Goal: Transaction & Acquisition: Purchase product/service

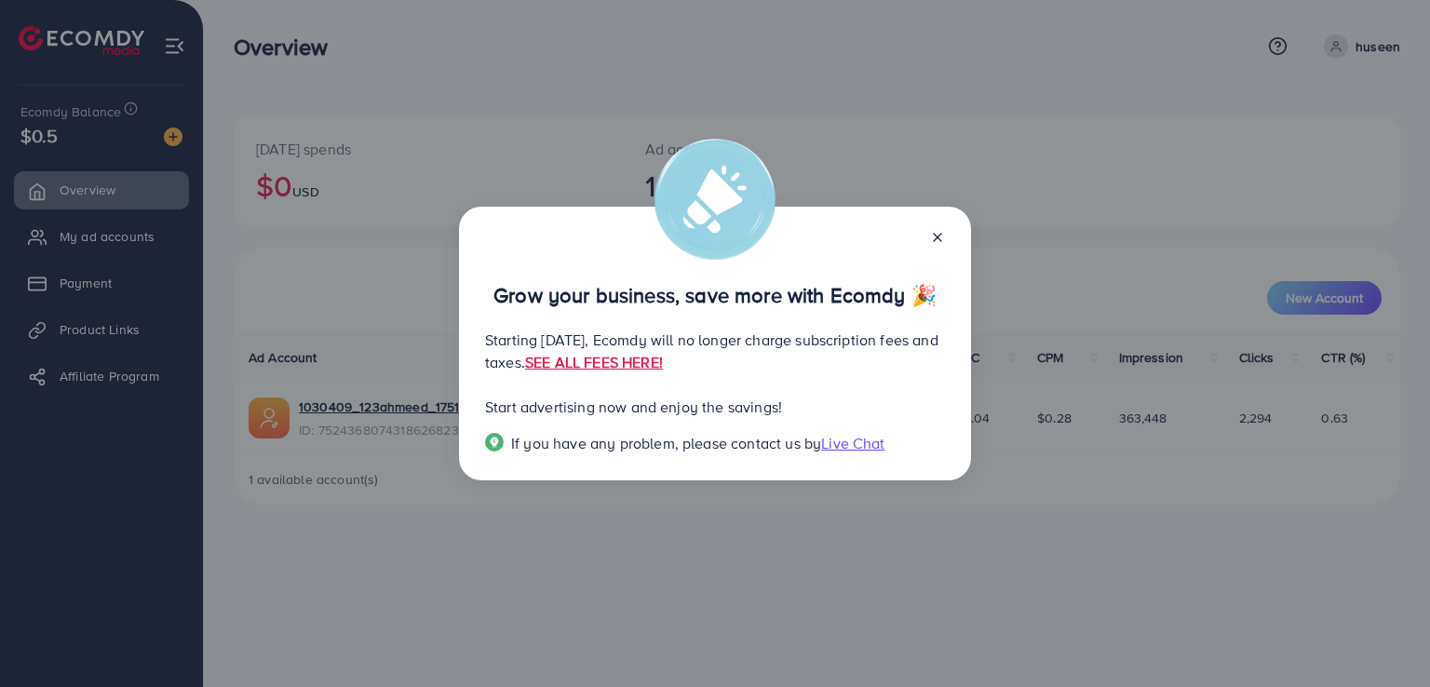
click at [940, 232] on icon at bounding box center [937, 237] width 15 height 15
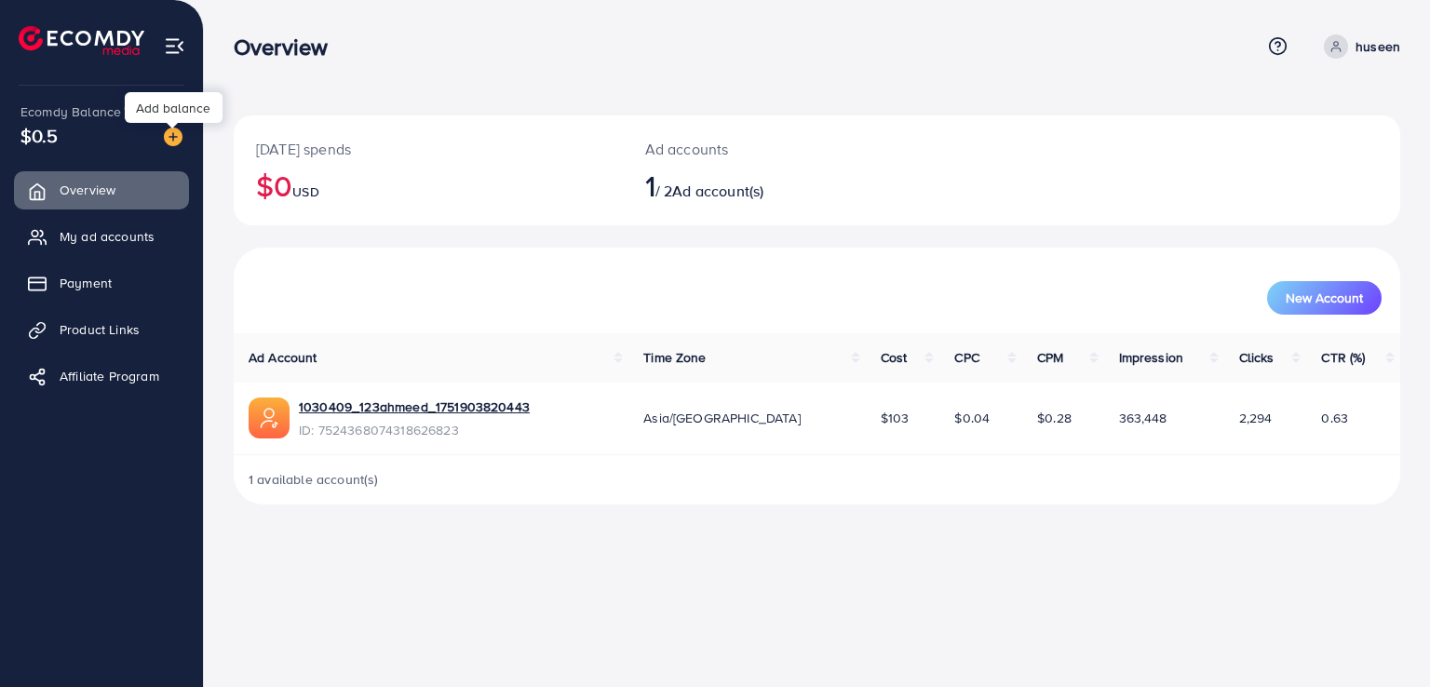
click at [175, 138] on img at bounding box center [173, 137] width 19 height 19
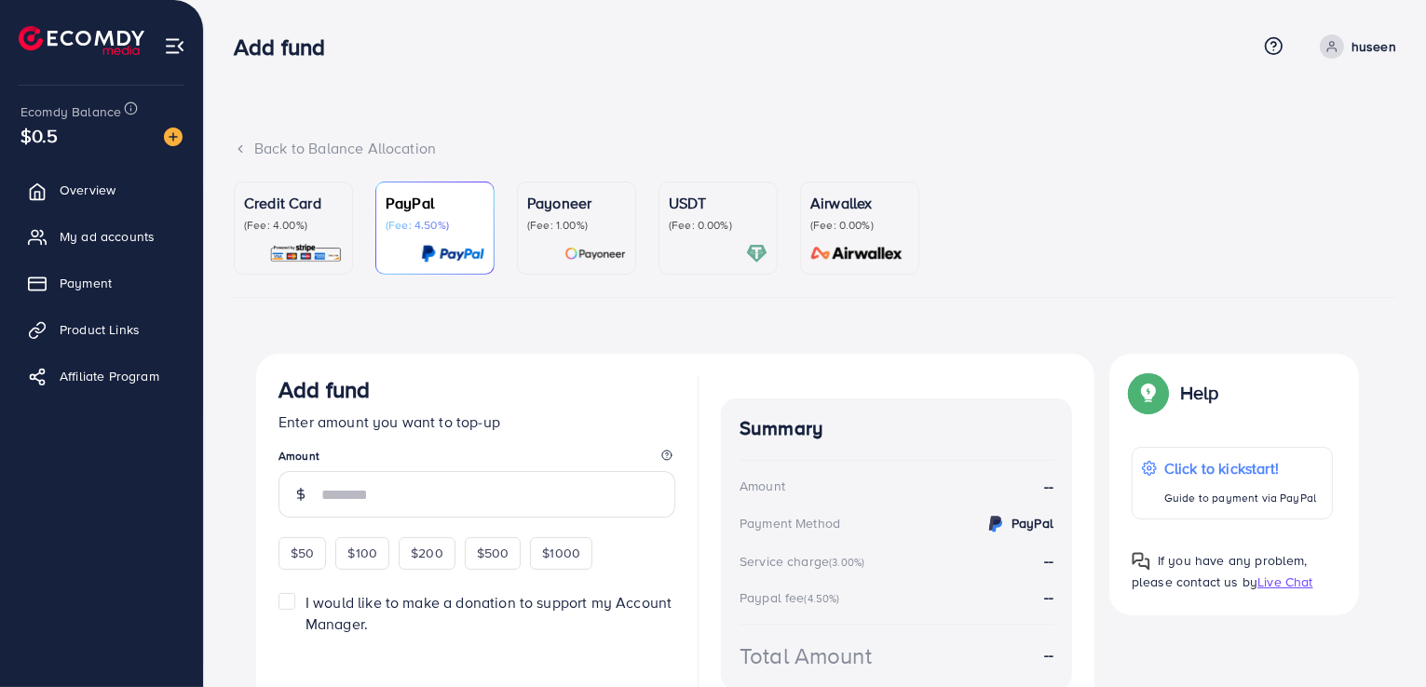
scroll to position [97, 0]
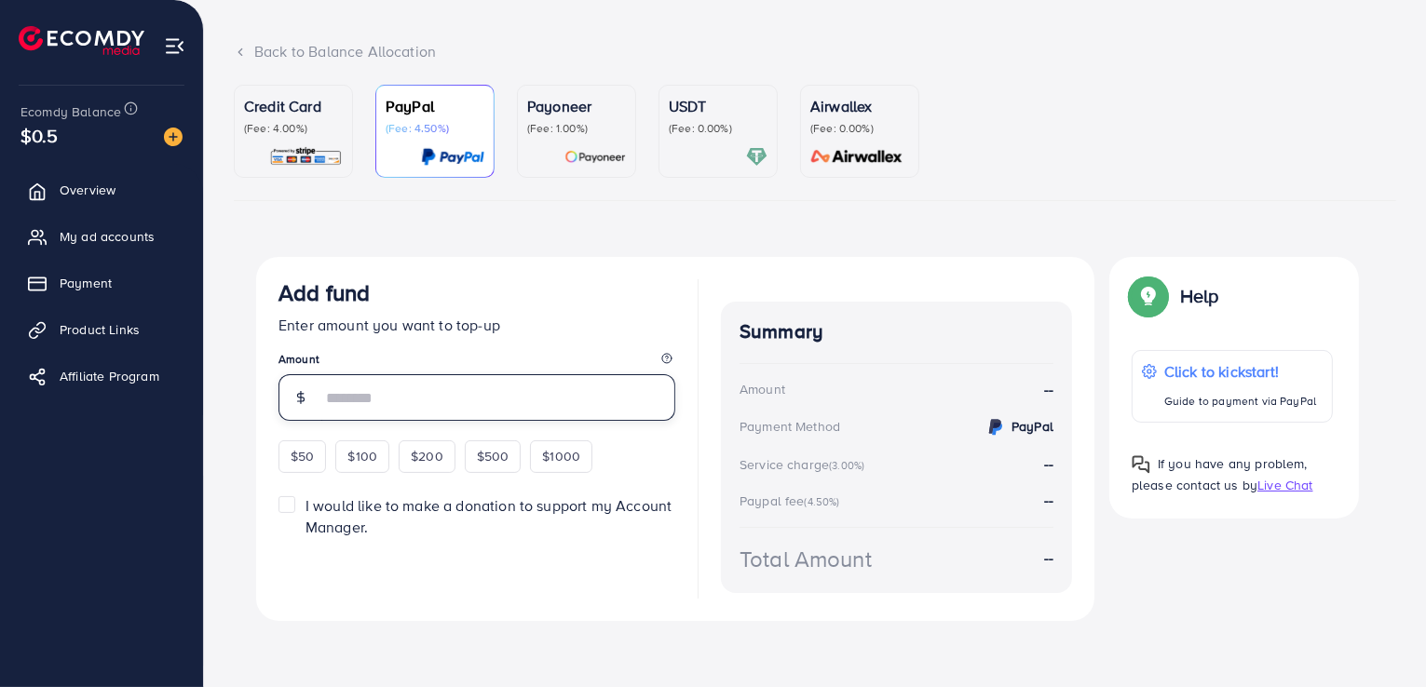
click at [437, 404] on input "number" at bounding box center [498, 397] width 354 height 47
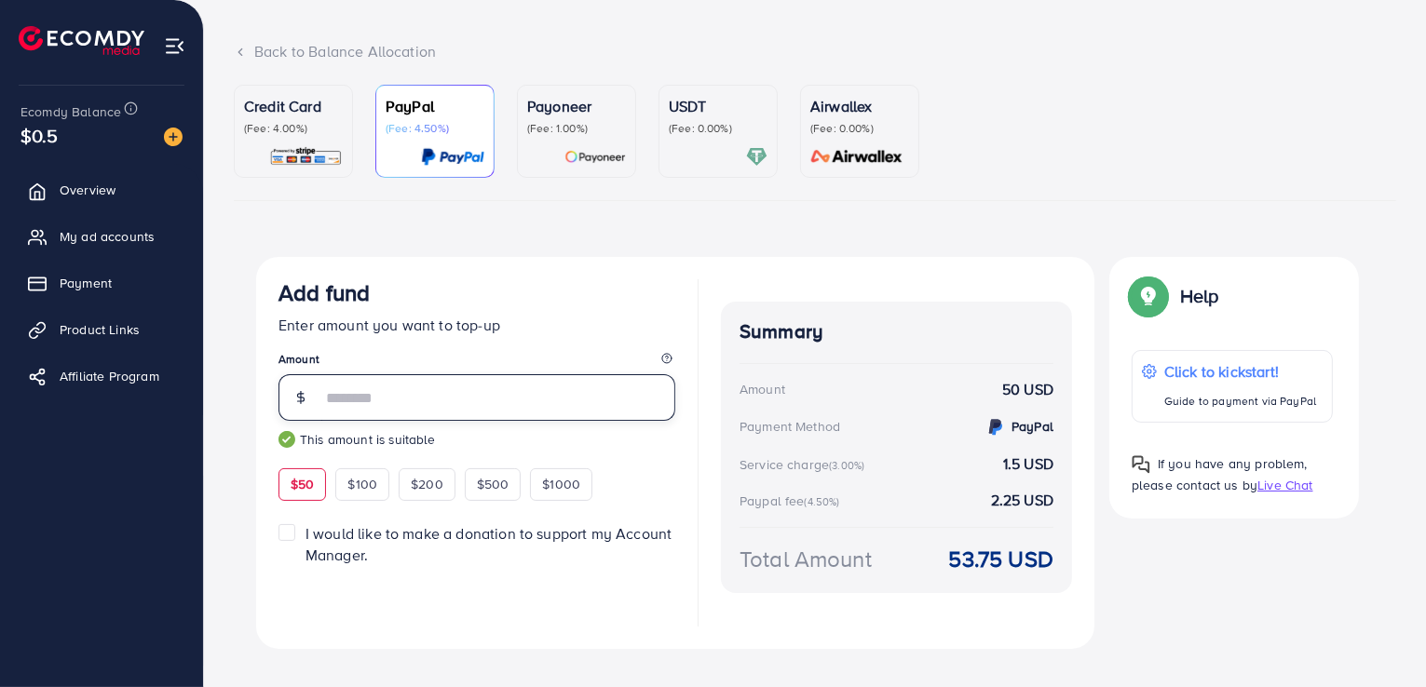
scroll to position [125, 0]
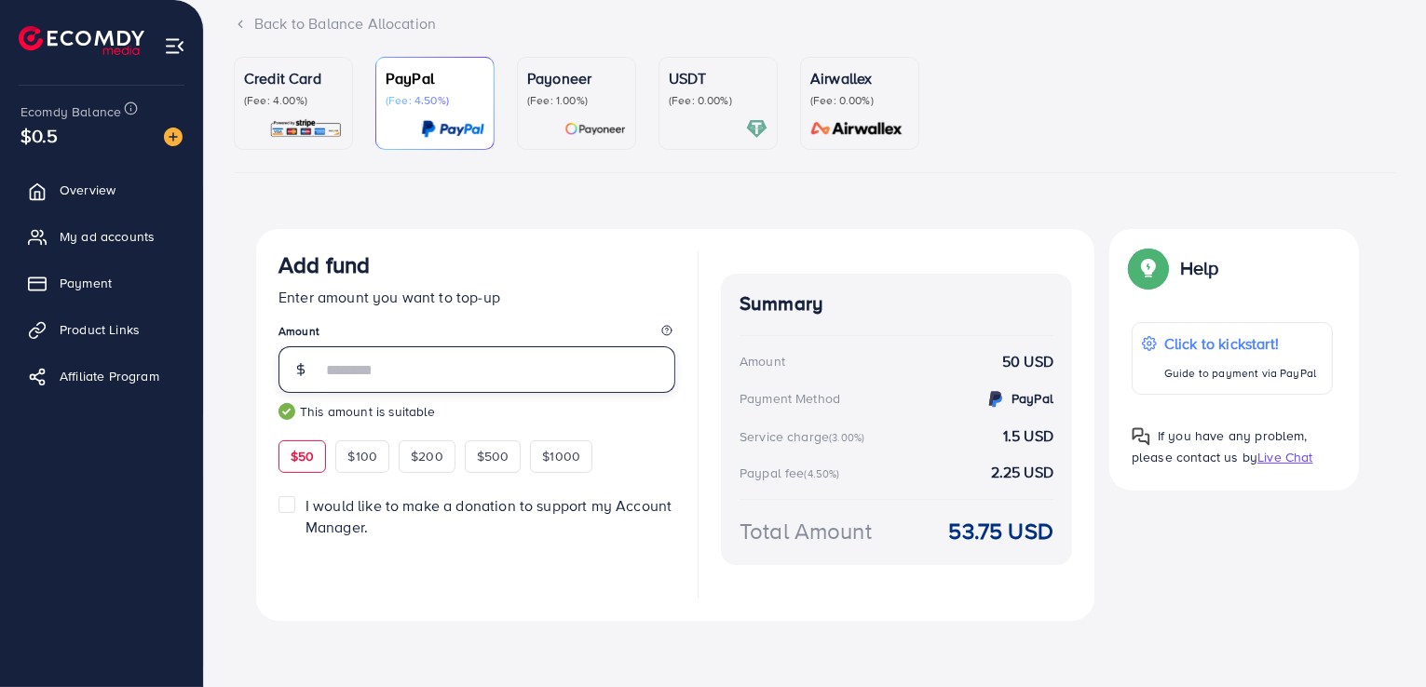
type input "**"
click at [291, 108] on div "Credit Card (Fee: 4.00%)" at bounding box center [293, 103] width 99 height 73
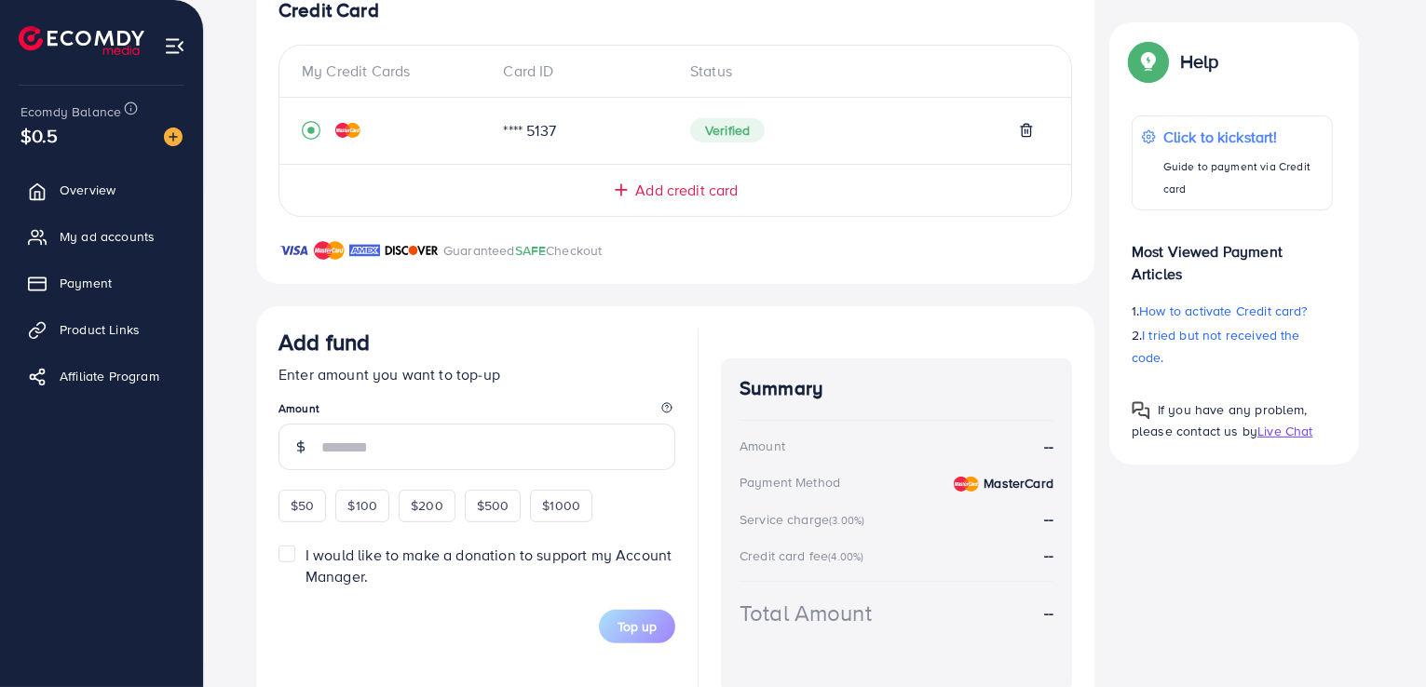
scroll to position [381, 0]
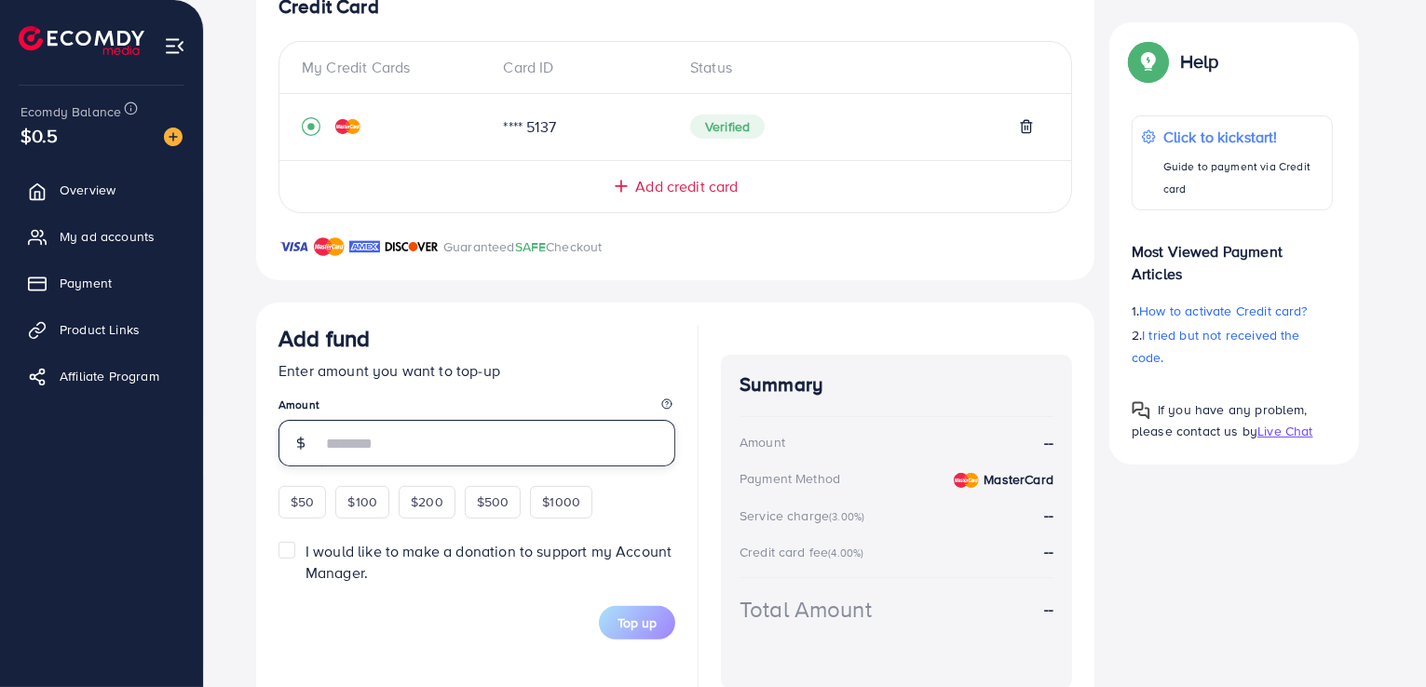
click at [387, 442] on input "number" at bounding box center [498, 443] width 354 height 47
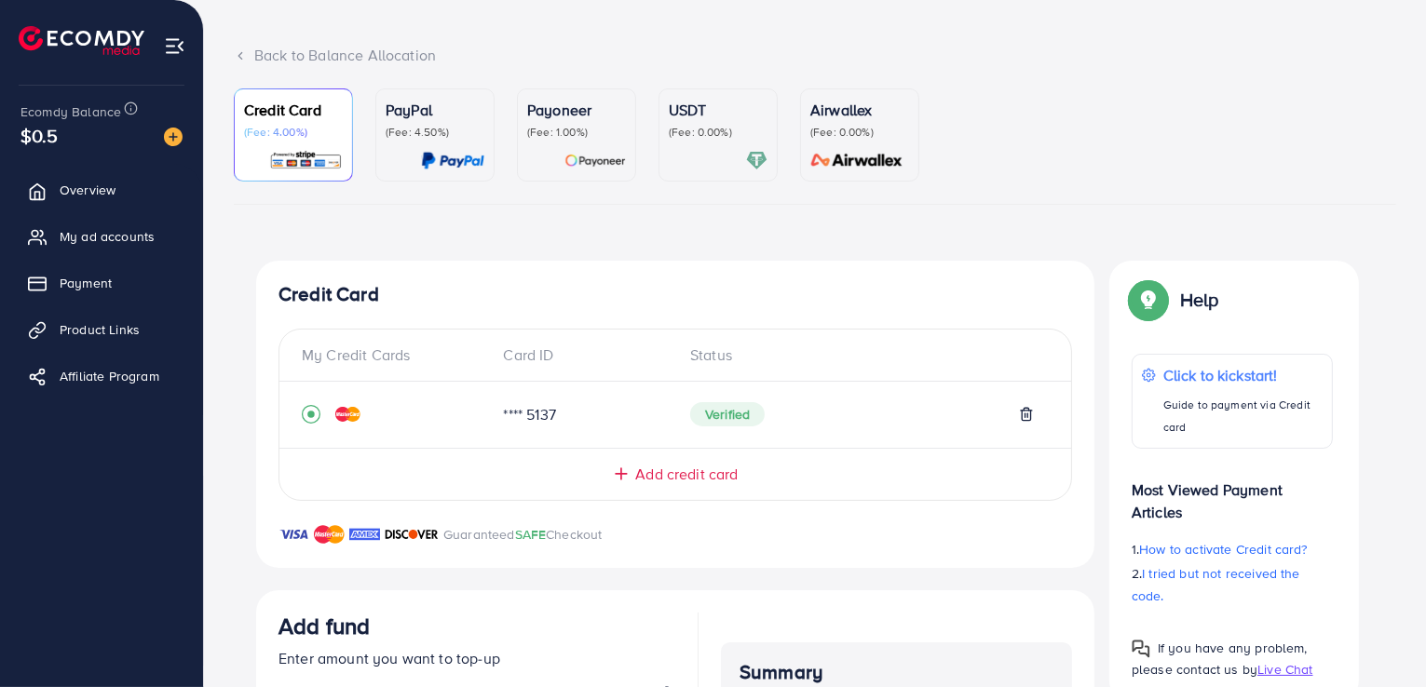
scroll to position [69, 0]
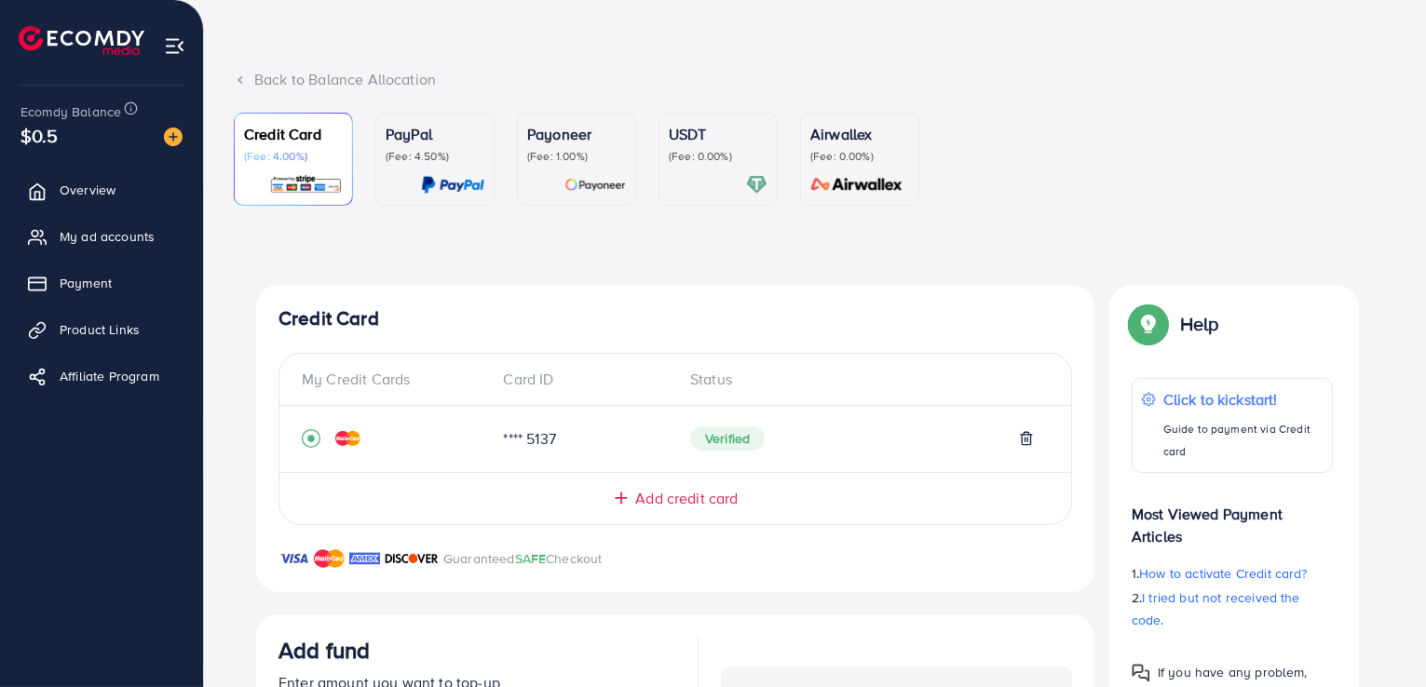
type input "**"
